Goal: Navigation & Orientation: Find specific page/section

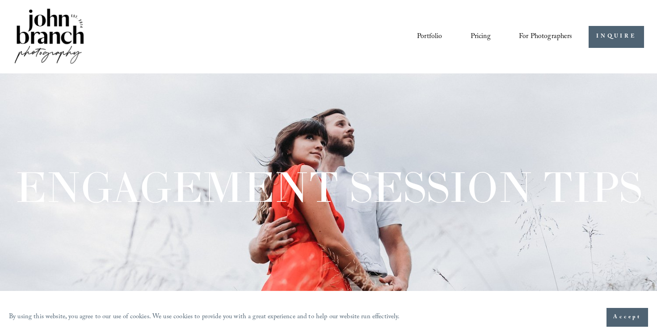
click at [635, 313] on span "Accept" at bounding box center [627, 316] width 28 height 9
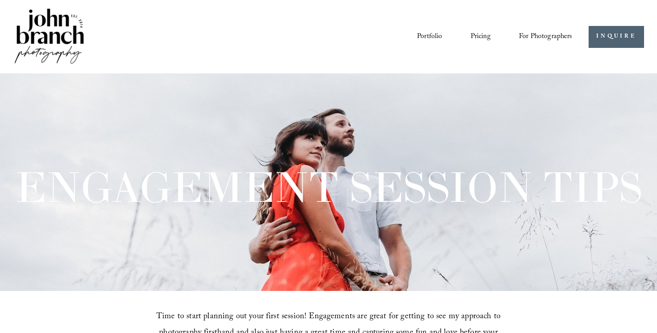
click at [437, 40] on link "Portfolio" at bounding box center [429, 36] width 25 height 15
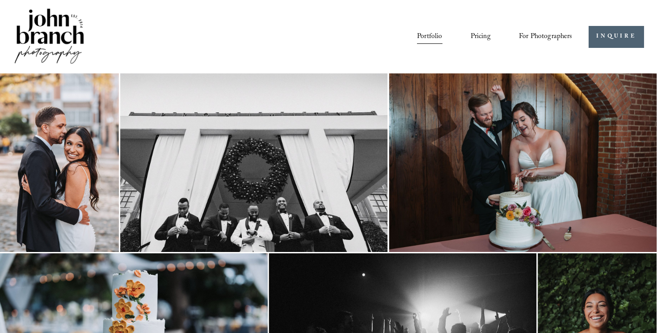
click at [483, 33] on link "Pricing" at bounding box center [481, 36] width 20 height 15
